Goal: Task Accomplishment & Management: Manage account settings

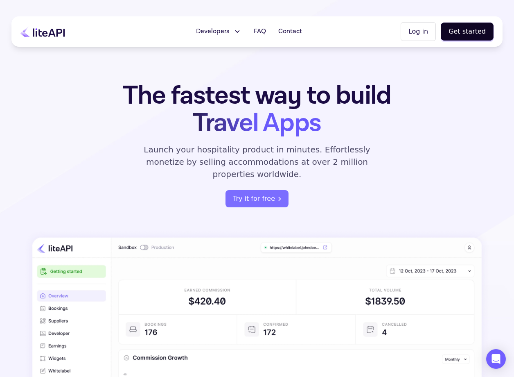
click at [417, 35] on button "Log in" at bounding box center [418, 31] width 35 height 19
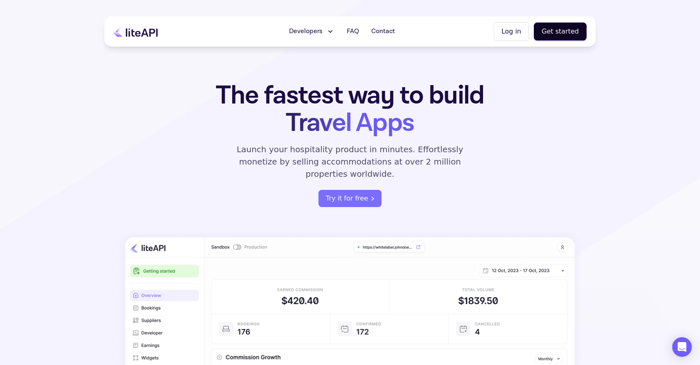
click at [518, 20] on div "Developers Documentation API Reference Status FAQ Contact Log in Get started" at bounding box center [349, 31] width 491 height 30
click at [514, 26] on button "Log in" at bounding box center [511, 31] width 35 height 19
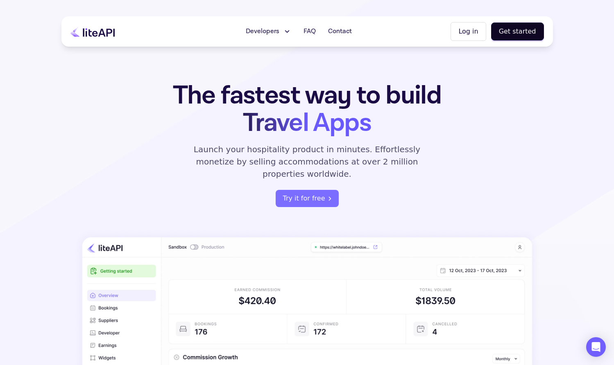
click at [466, 34] on button "Log in" at bounding box center [467, 31] width 35 height 19
